Goal: Communication & Community: Ask a question

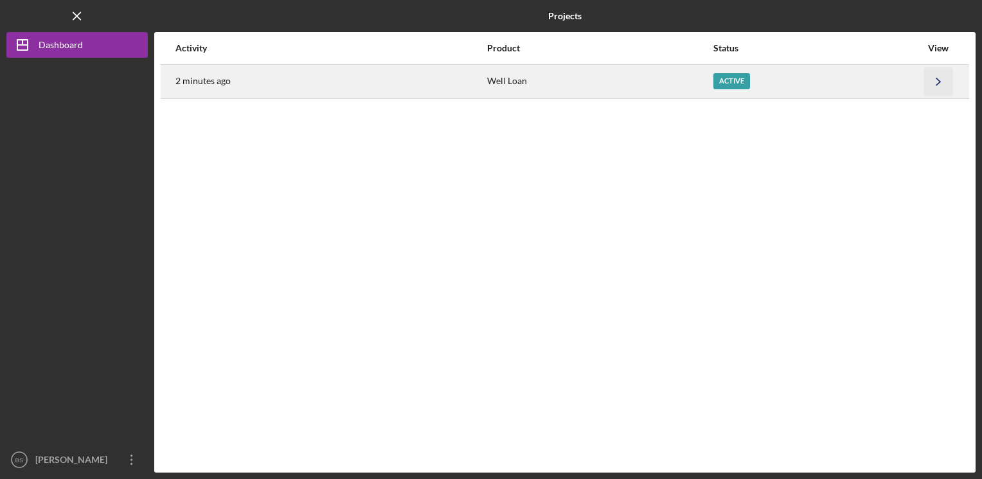
click at [934, 79] on icon "Icon/Navigate" at bounding box center [938, 81] width 29 height 29
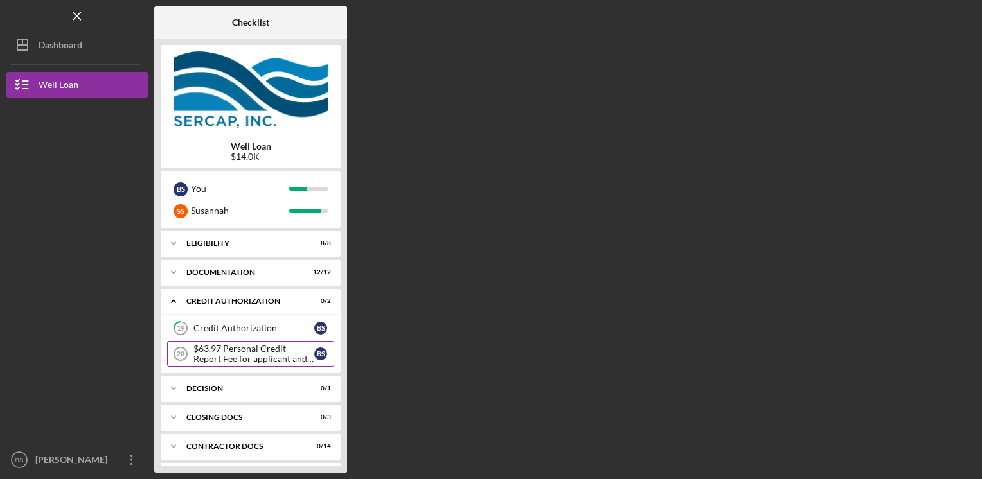
click at [270, 354] on div "$63.97 Personal Credit Report Fee for applicant and co borrower" at bounding box center [253, 354] width 121 height 21
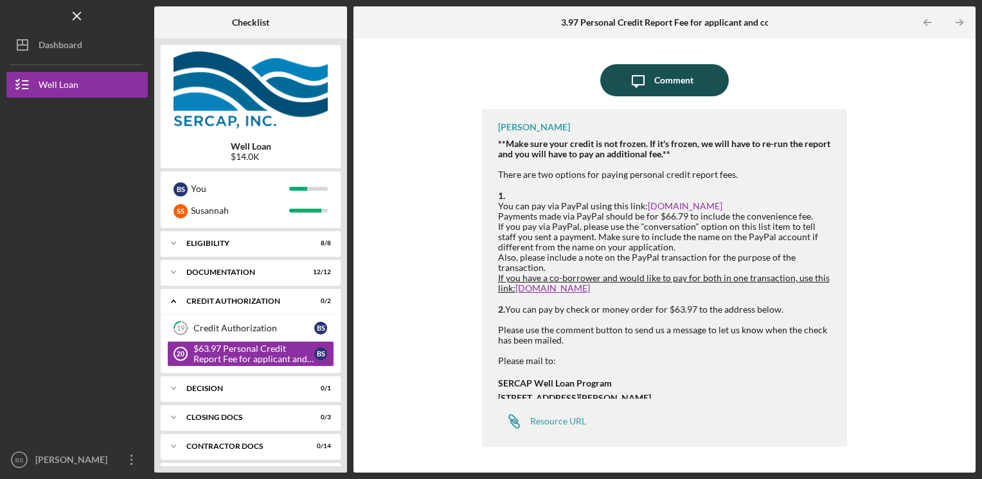
click at [650, 83] on icon "Icon/Message" at bounding box center [638, 80] width 32 height 32
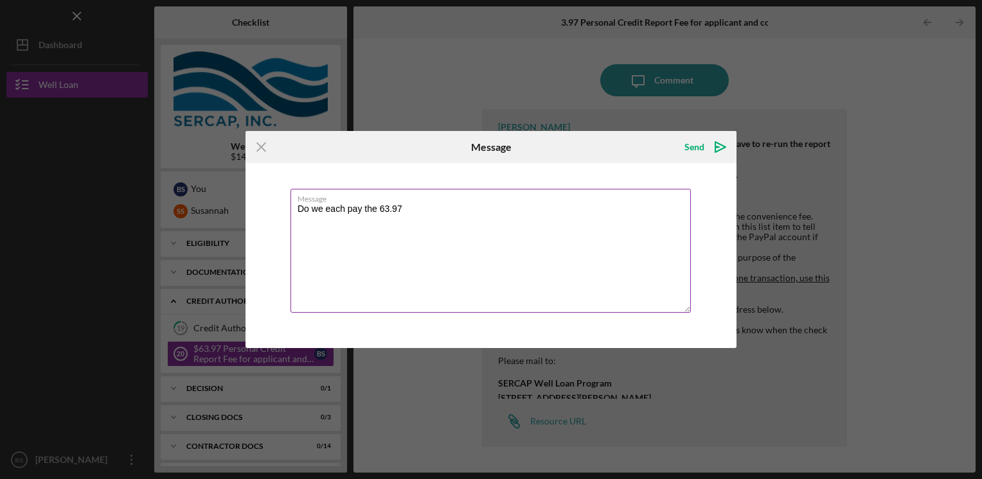
click at [380, 208] on textarea "Do we each pay the 63.97" at bounding box center [490, 251] width 400 height 124
click at [407, 207] on textarea "Do we each pay the $63.97" at bounding box center [490, 251] width 400 height 124
click at [448, 208] on textarea "Do we each pay the $63.97 or is that for the both of us" at bounding box center [490, 251] width 400 height 124
click at [556, 209] on textarea "Do we each pay the $63.97 or is that the total or the both of us" at bounding box center [490, 251] width 400 height 124
click at [481, 207] on textarea "Do we each pay the $63.97 or is that the total or the both of us?" at bounding box center [490, 251] width 400 height 124
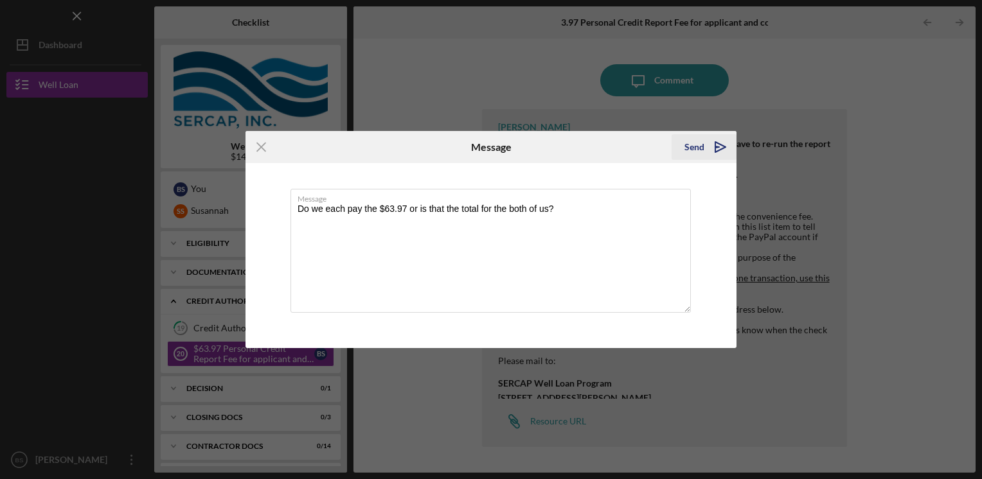
type textarea "Do we each pay the $63.97 or is that the total for the both of us?"
click at [686, 149] on div "Send" at bounding box center [694, 147] width 20 height 26
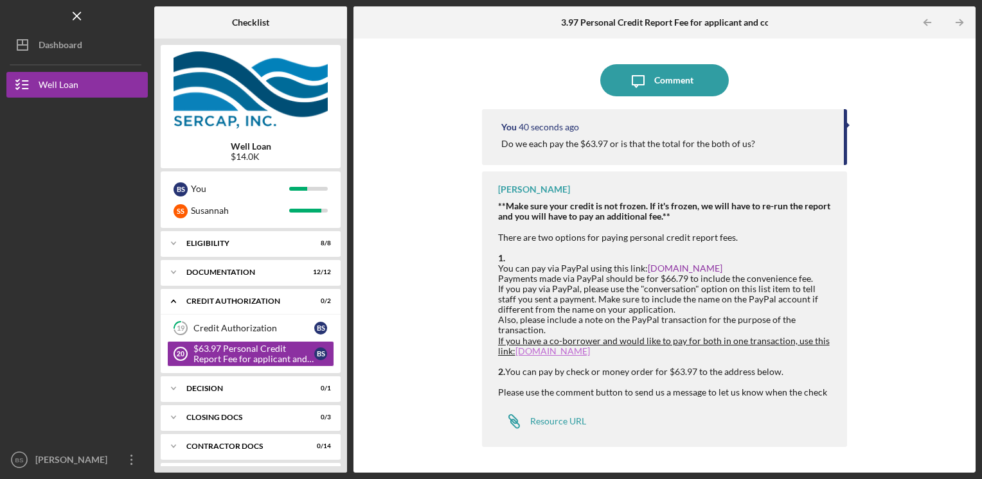
click at [530, 351] on link "[DOMAIN_NAME]" at bounding box center [552, 351] width 75 height 11
click at [633, 85] on icon "Icon/Message" at bounding box center [638, 80] width 32 height 32
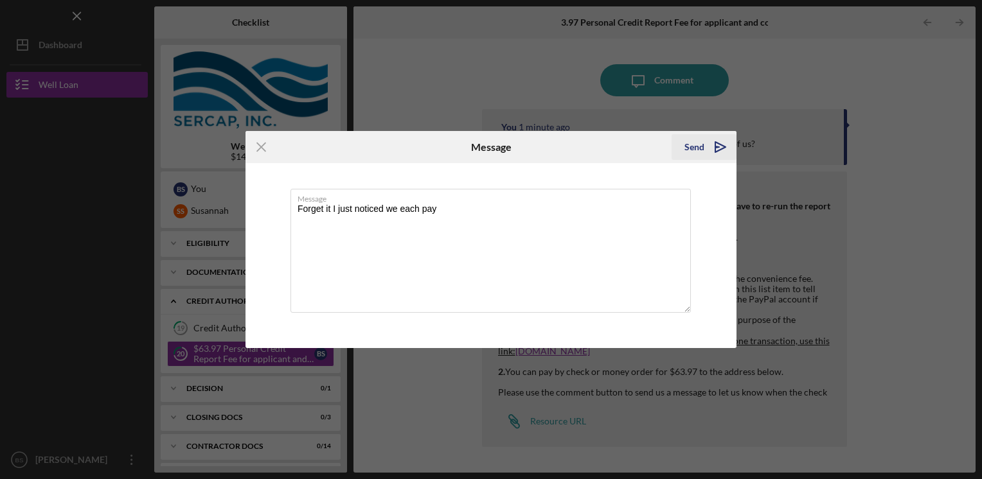
type textarea "Forget it I just noticed we each pay"
click at [701, 145] on div "Send" at bounding box center [694, 147] width 20 height 26
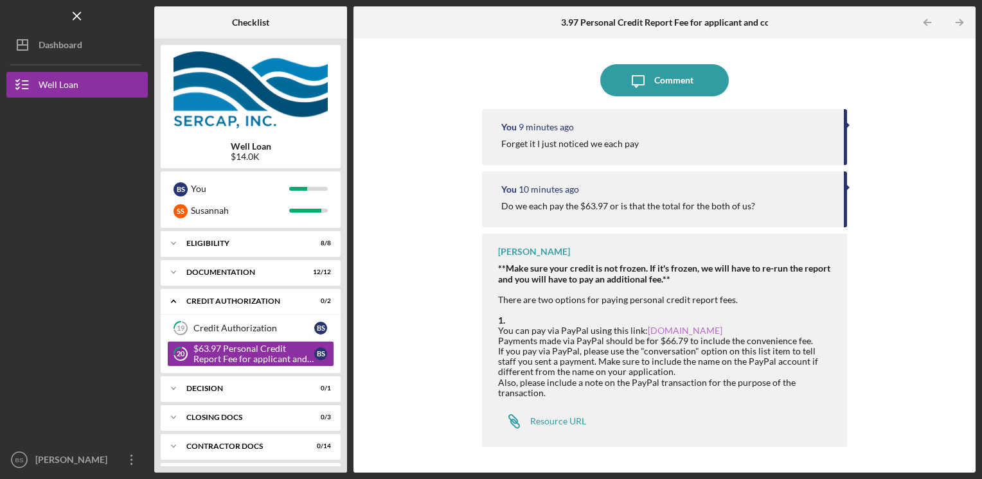
click at [674, 331] on link "[DOMAIN_NAME]" at bounding box center [685, 330] width 75 height 11
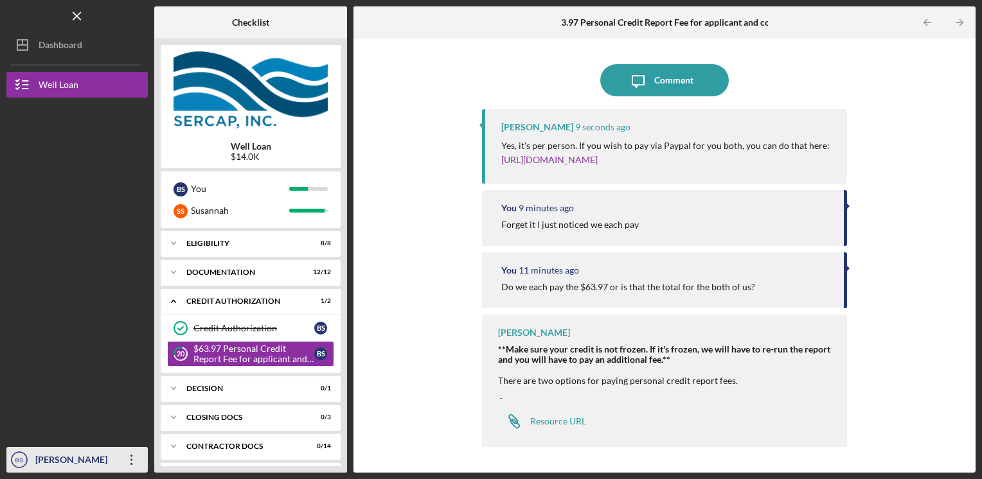
click at [58, 458] on div "[PERSON_NAME]" at bounding box center [74, 461] width 84 height 29
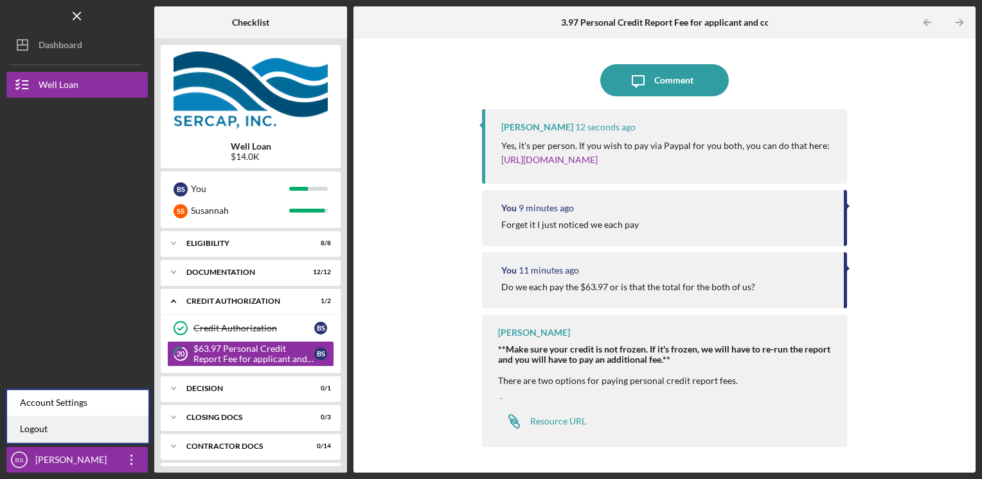
click at [80, 429] on link "Logout" at bounding box center [77, 429] width 141 height 26
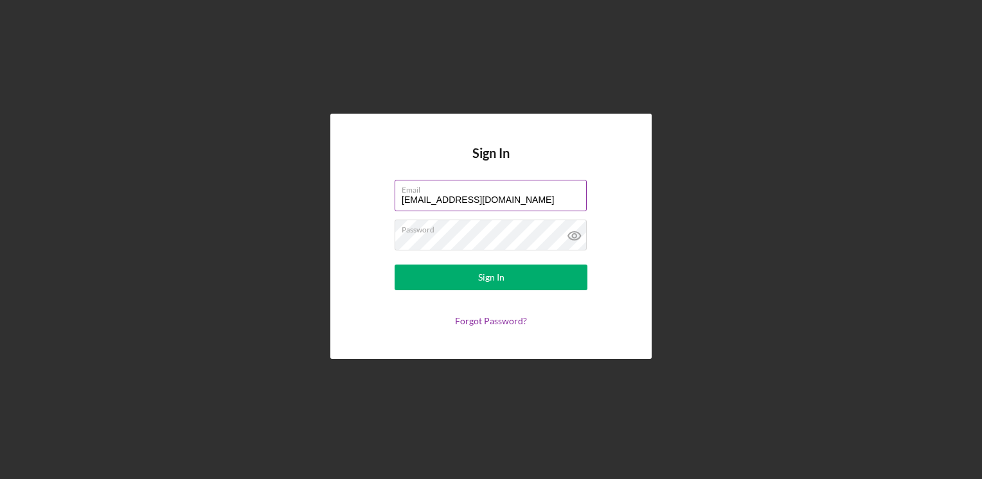
click at [540, 197] on input "[EMAIL_ADDRESS][DOMAIN_NAME]" at bounding box center [490, 195] width 192 height 31
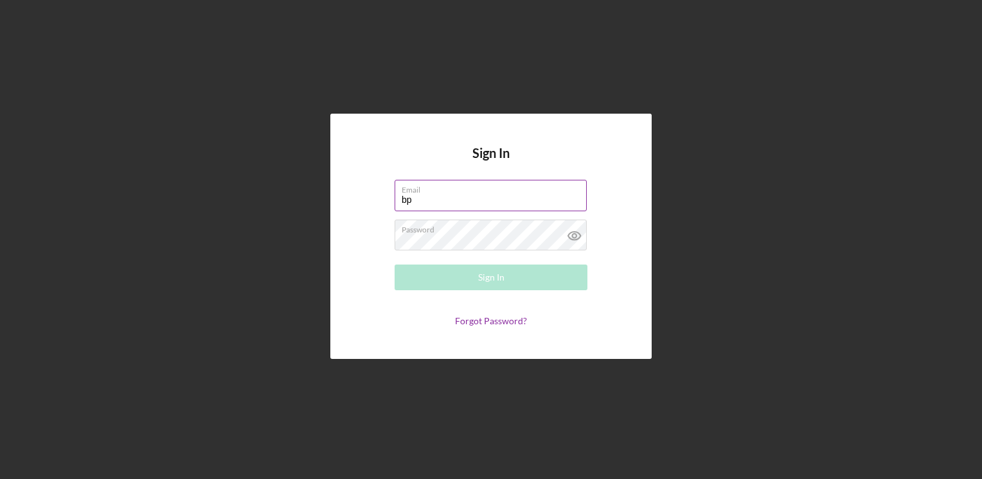
type input "b"
type input "[EMAIL_ADDRESS][DOMAIN_NAME]"
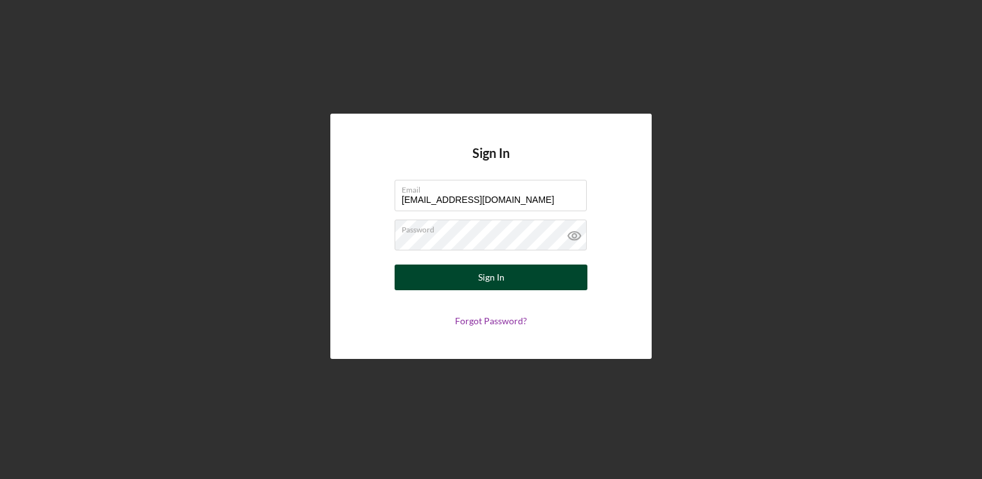
click at [470, 279] on button "Sign In" at bounding box center [490, 278] width 193 height 26
